Goal: Transaction & Acquisition: Purchase product/service

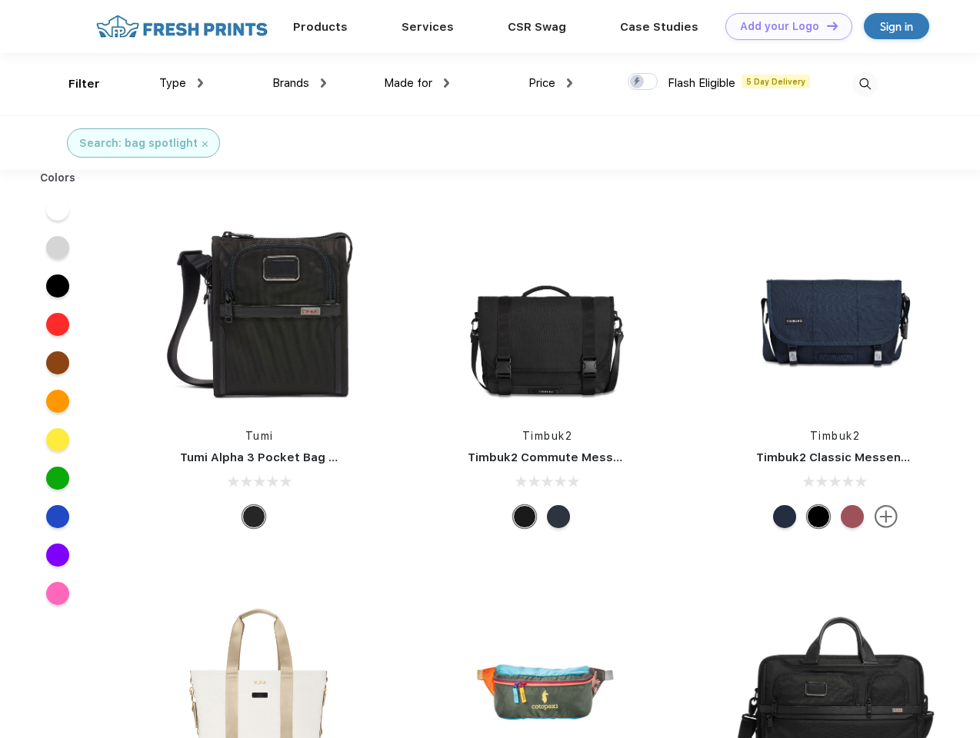
click at [783, 26] on link "Add your Logo Design Tool" at bounding box center [788, 26] width 127 height 27
click at [0, 0] on div "Design Tool" at bounding box center [0, 0] width 0 height 0
click at [825, 25] on link "Add your Logo Design Tool" at bounding box center [788, 26] width 127 height 27
click at [74, 84] on div "Filter" at bounding box center [84, 84] width 32 height 18
click at [182, 83] on span "Type" at bounding box center [172, 83] width 27 height 14
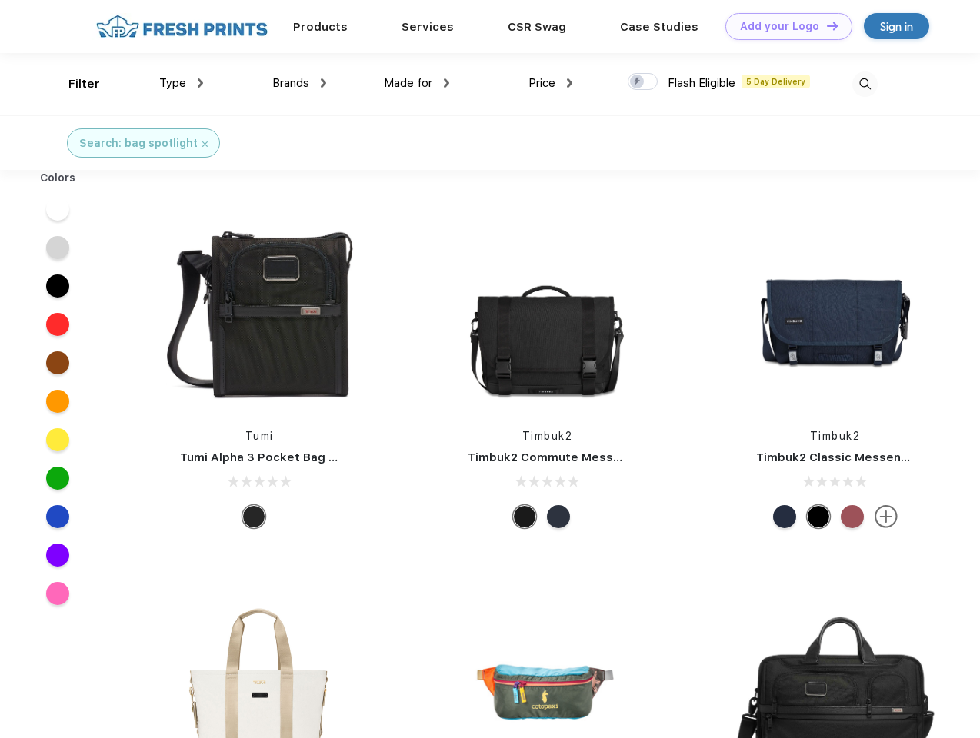
click at [299, 83] on span "Brands" at bounding box center [290, 83] width 37 height 14
click at [417, 83] on span "Made for" at bounding box center [408, 83] width 48 height 14
click at [551, 83] on span "Price" at bounding box center [541, 83] width 27 height 14
click at [643, 82] on div at bounding box center [643, 81] width 30 height 17
click at [638, 82] on input "checkbox" at bounding box center [633, 77] width 10 height 10
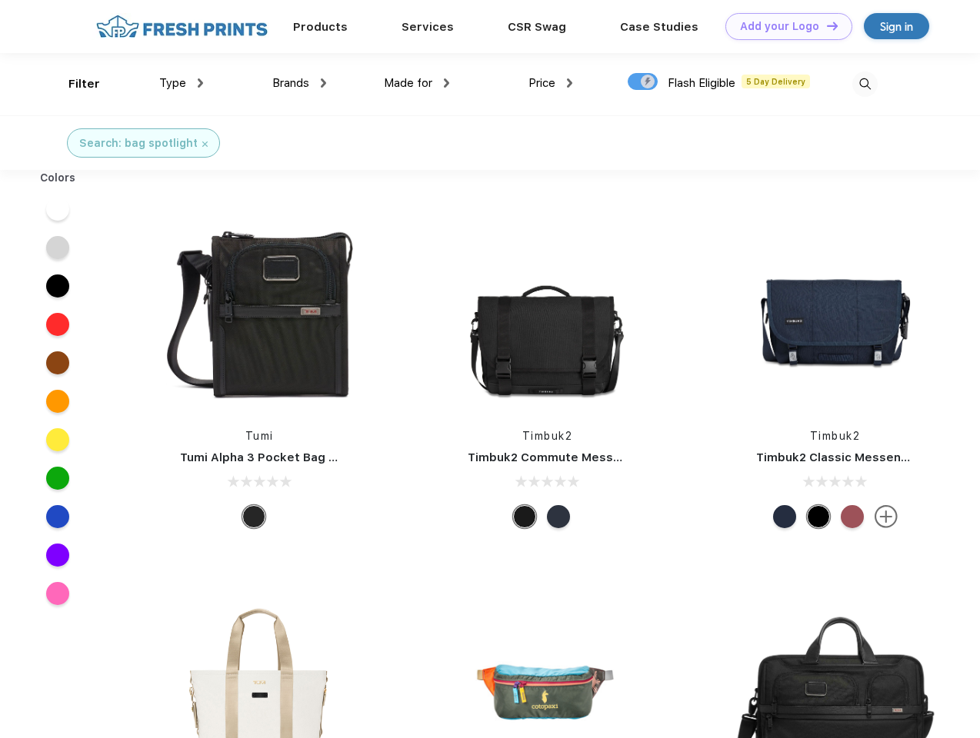
click at [865, 84] on img at bounding box center [864, 84] width 25 height 25
